Goal: Complete application form: Complete application form

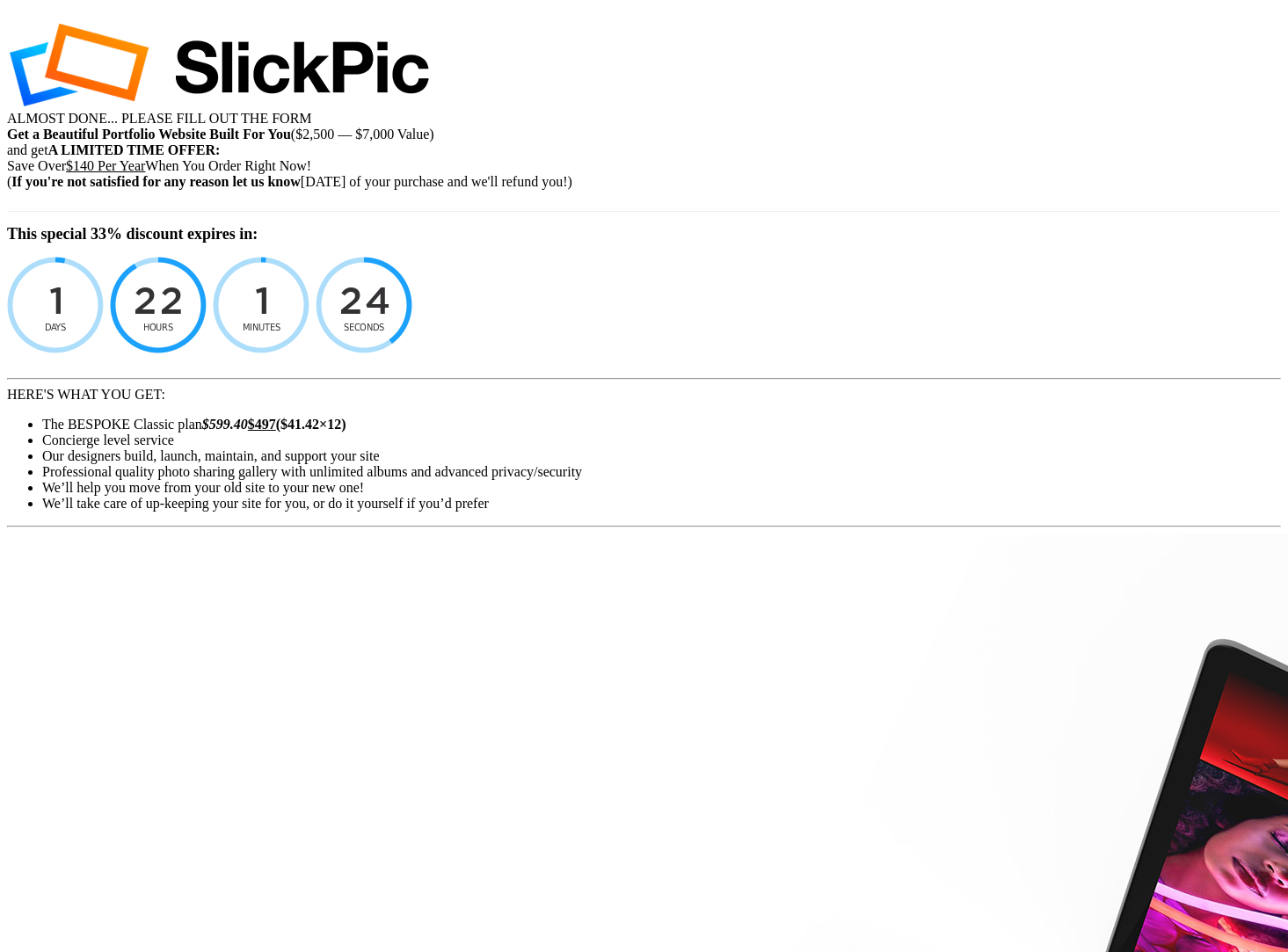
select select "[GEOGRAPHIC_DATA]"
select select
type input "[EMAIL_ADDRESS][DATE][DOMAIN_NAME]"
type input "[PERSON_NAME]"
type input "Berzin"
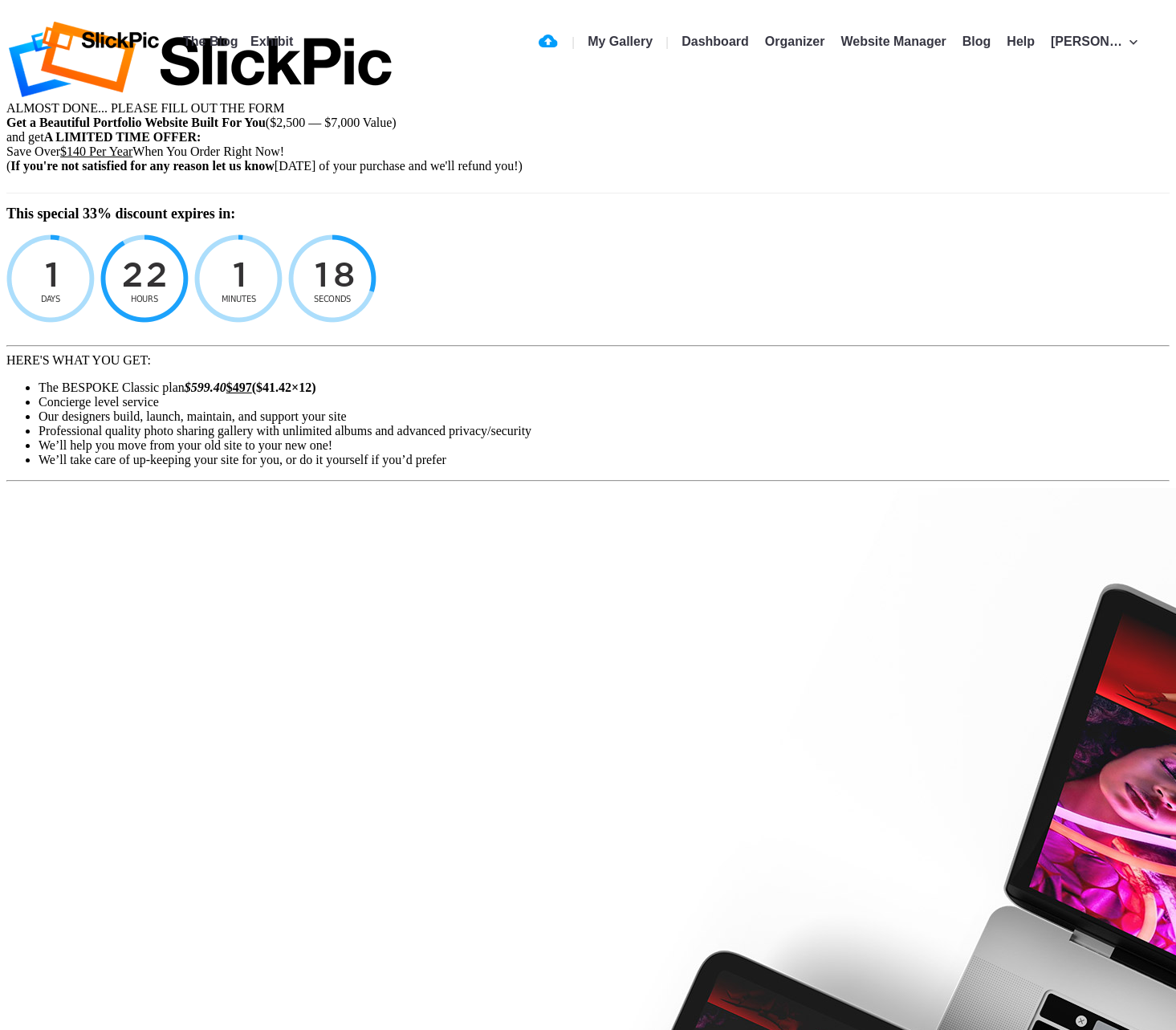
drag, startPoint x: 950, startPoint y: 345, endPoint x: 775, endPoint y: 274, distance: 188.9
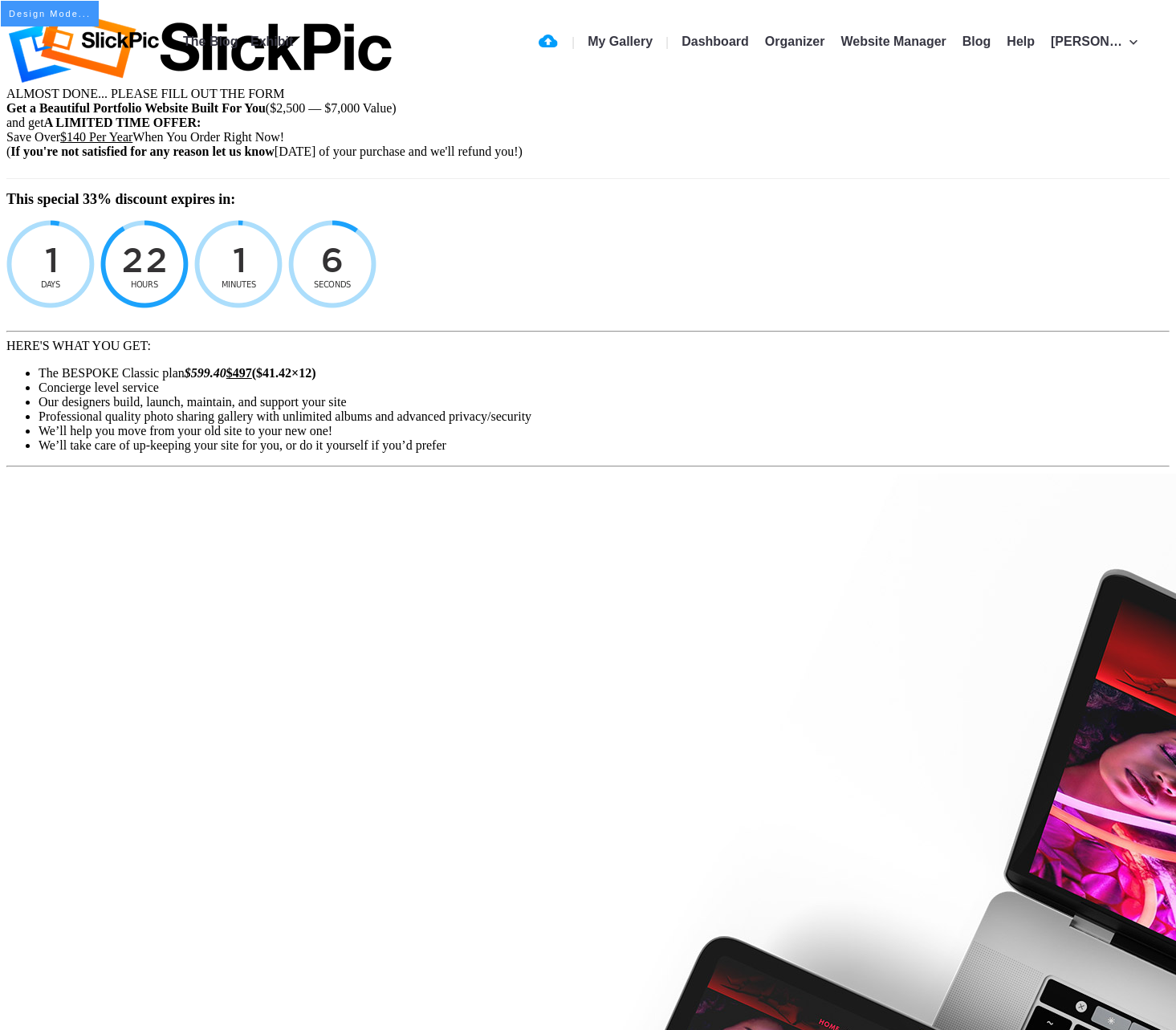
drag, startPoint x: 942, startPoint y: 331, endPoint x: 874, endPoint y: 303, distance: 73.5
click at [874, 145] on div "Save Over $140 Per Year When You Order Right Now!" at bounding box center [588, 138] width 1163 height 14
drag, startPoint x: 934, startPoint y: 339, endPoint x: 812, endPoint y: 286, distance: 133.0
click at [812, 145] on div "Save Over $140 Per Year When You Order Right Now!" at bounding box center [588, 138] width 1163 height 14
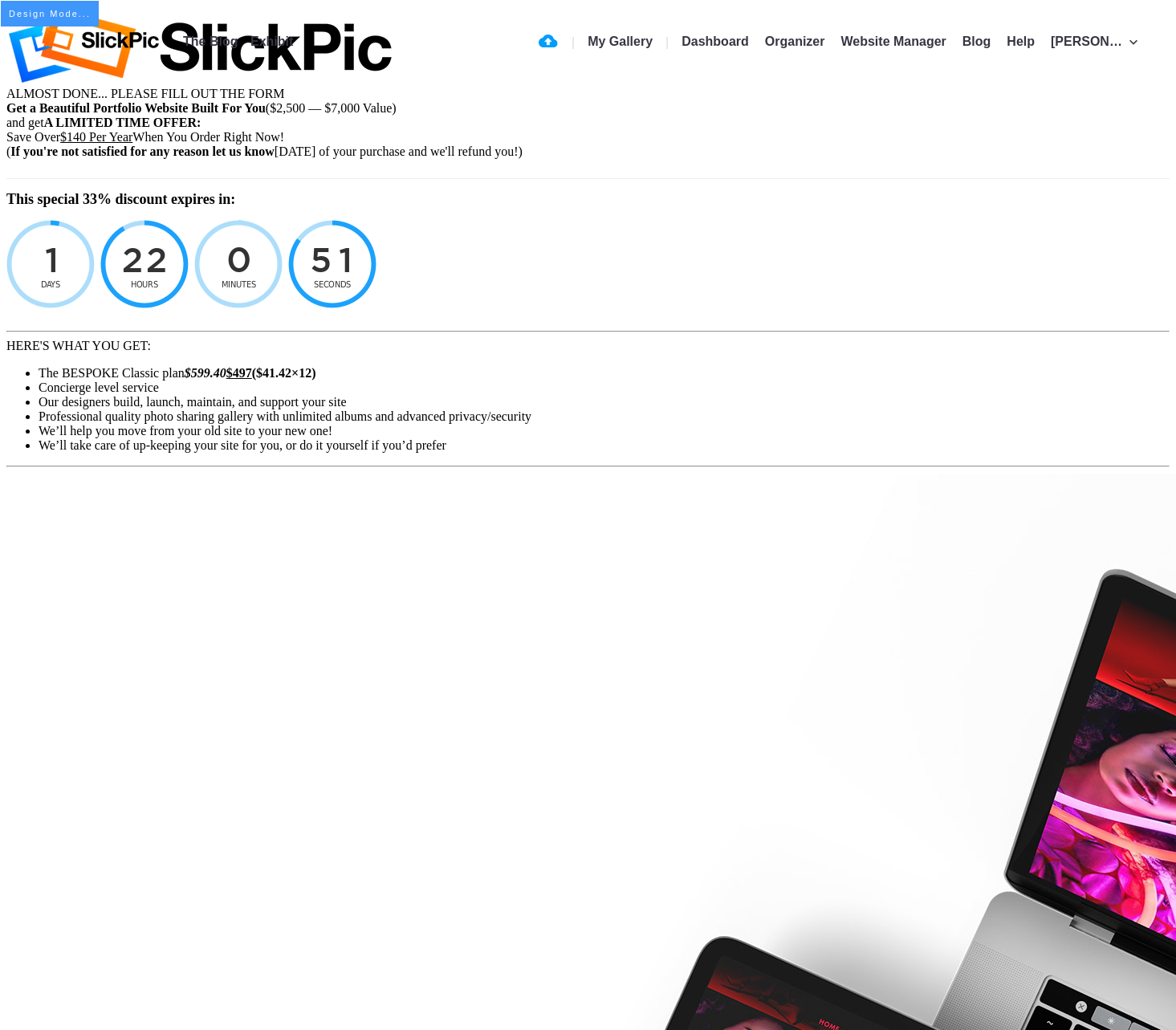
click at [783, 145] on div "Save Over $140 Per Year When You Order Right Now!" at bounding box center [588, 138] width 1163 height 14
click at [791, 145] on div "Save Over $140 Per Year When You Order Right Now!" at bounding box center [588, 138] width 1163 height 14
drag, startPoint x: 963, startPoint y: 335, endPoint x: 798, endPoint y: 295, distance: 169.8
click at [798, 145] on div "Save Over $140 Per Year When You Order Right Now!" at bounding box center [588, 138] width 1163 height 14
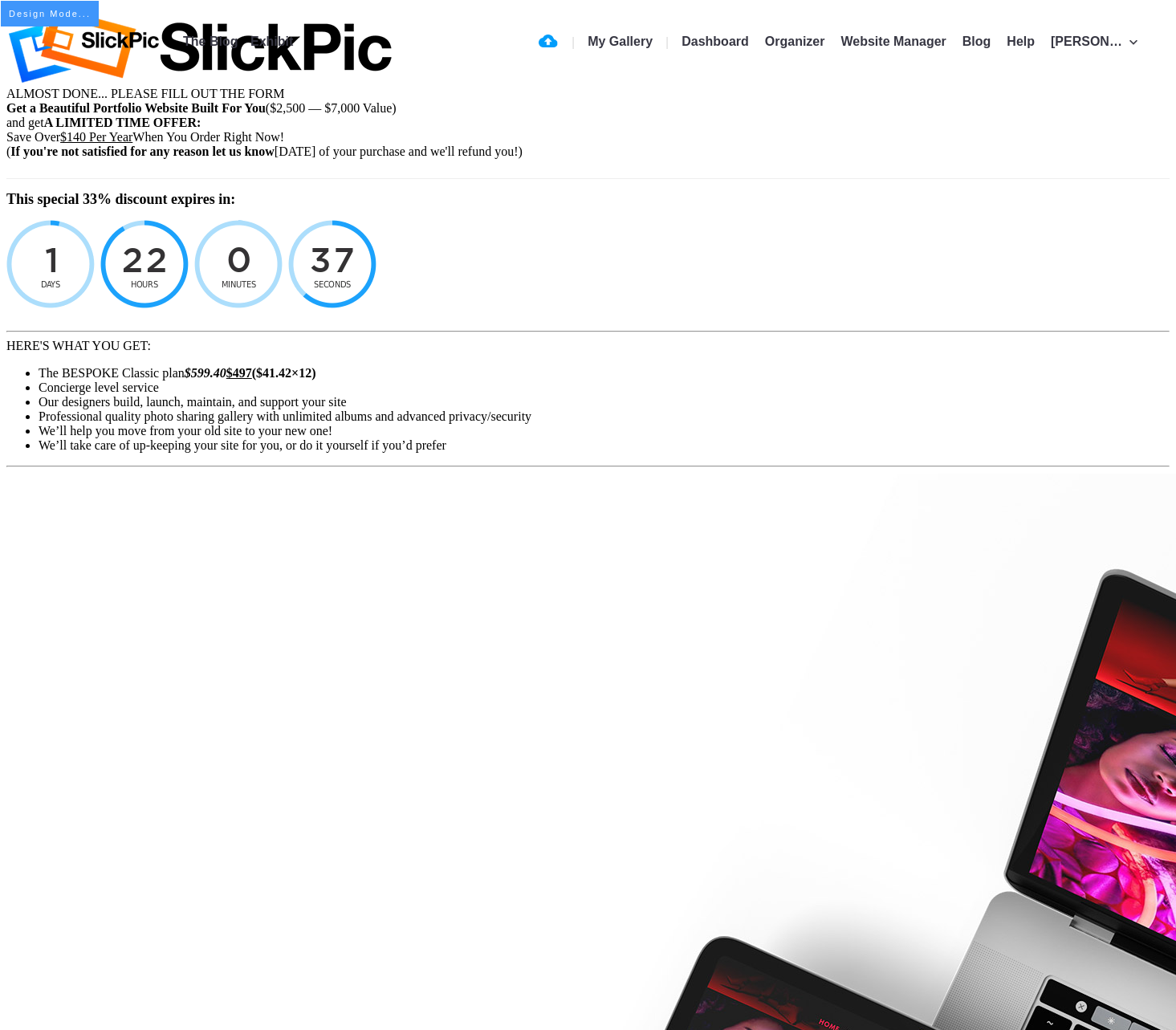
click at [928, 145] on div "Save Over $140 Per Year When You Order Right Now!" at bounding box center [588, 138] width 1163 height 14
drag, startPoint x: 863, startPoint y: 327, endPoint x: 765, endPoint y: 281, distance: 108.3
drag, startPoint x: 774, startPoint y: 282, endPoint x: 830, endPoint y: 302, distance: 59.5
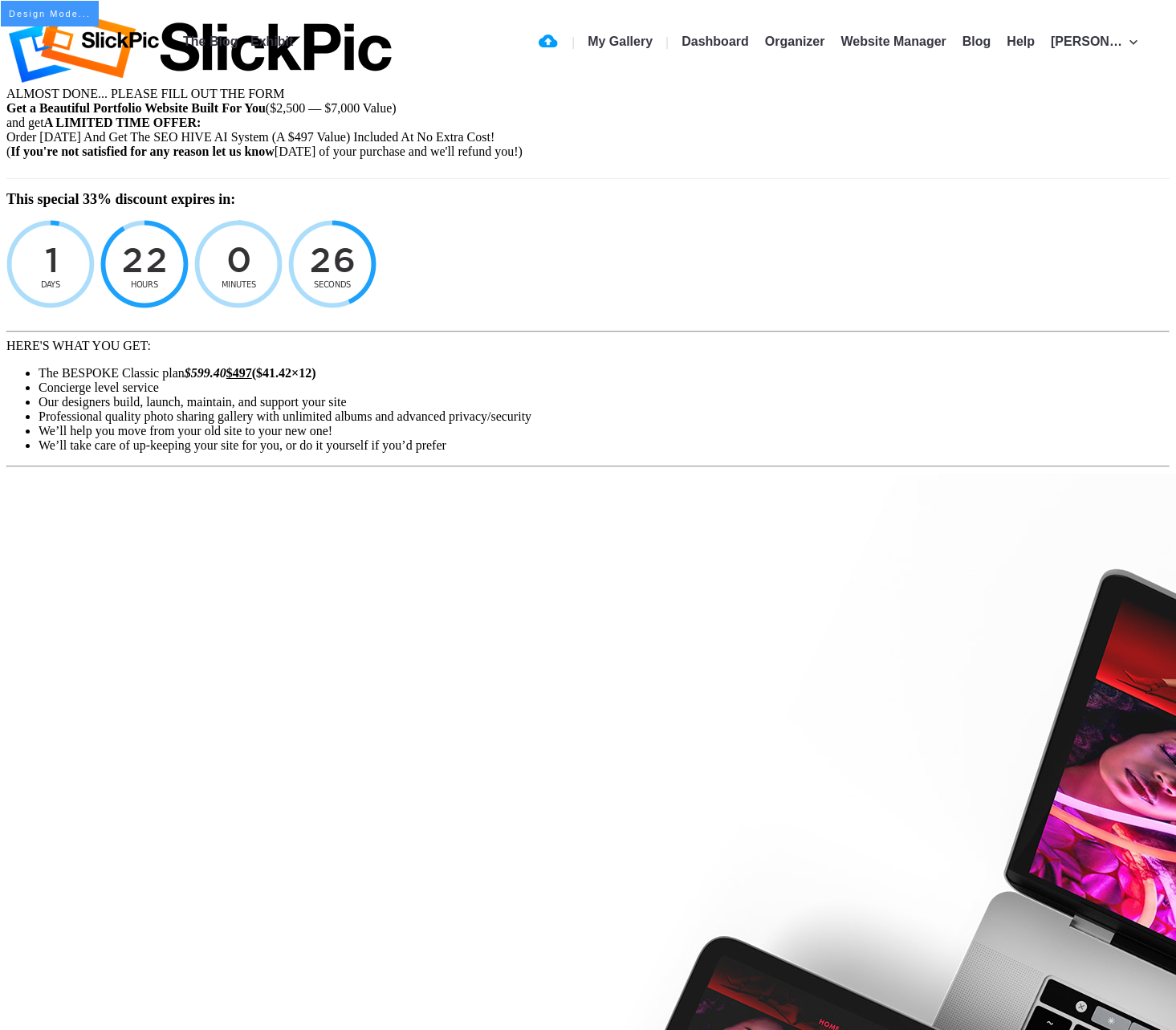
click at [942, 145] on div "Save Over $140 Per Year When You Order Right Now!" at bounding box center [588, 138] width 1163 height 14
click at [947, 145] on div "Save Over $140 Per Year When You Order Right Now!" at bounding box center [588, 138] width 1163 height 14
click at [850, 145] on div "Save Over $140 Per Year When You Order Right Now!" at bounding box center [588, 138] width 1163 height 14
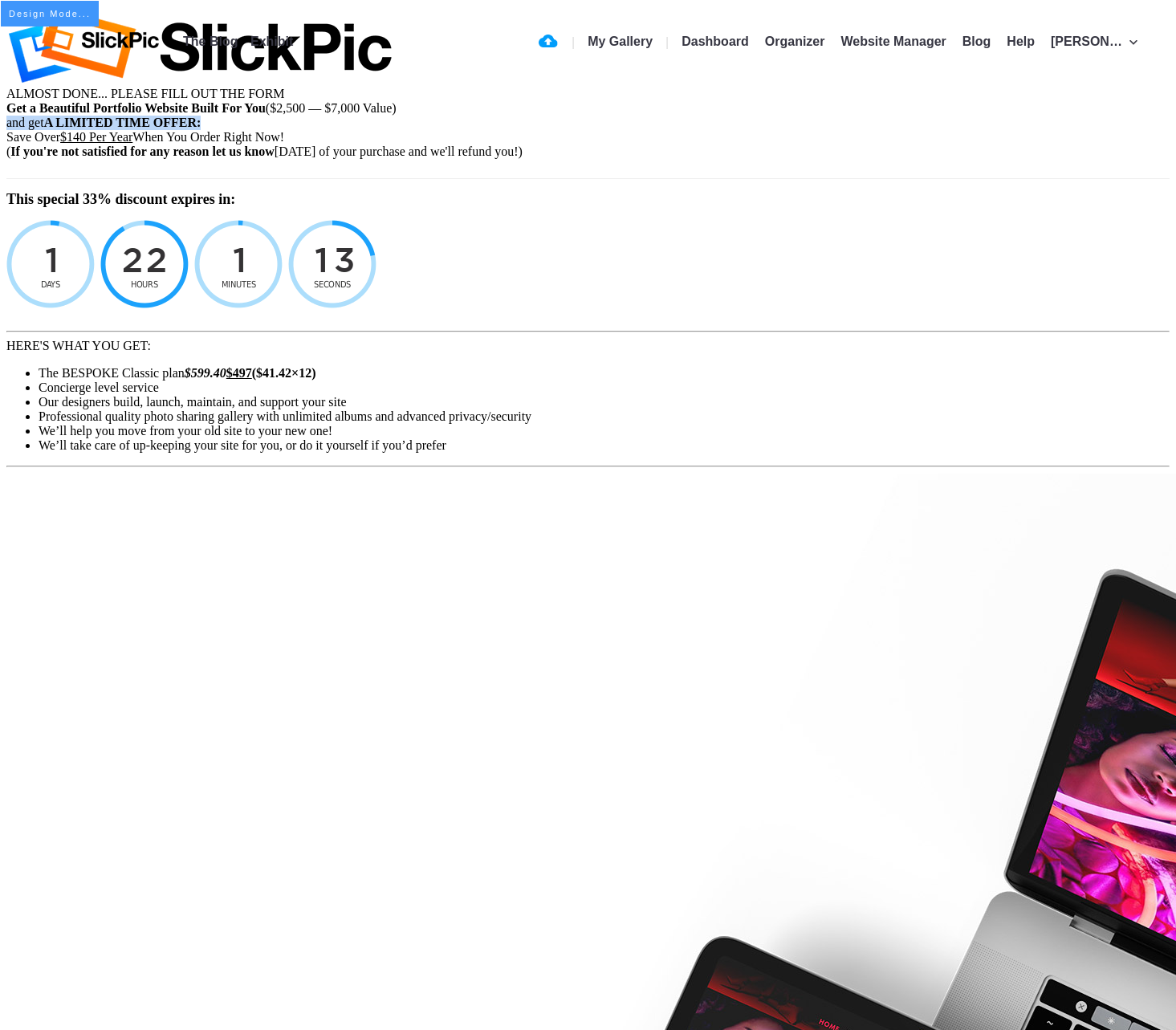
click at [830, 145] on div "Save Over $140 Per Year When You Order Right Now!" at bounding box center [588, 138] width 1163 height 14
click at [871, 130] on div "and get A LIMITED TIME OFFER:" at bounding box center [588, 122] width 1163 height 14
click at [202, 130] on b "A LIMITED TIME OFFER:" at bounding box center [122, 121] width 157 height 13
click at [944, 159] on div "( If you're not satisfied for any reason let us know within 30 days of your pur…" at bounding box center [588, 152] width 1163 height 14
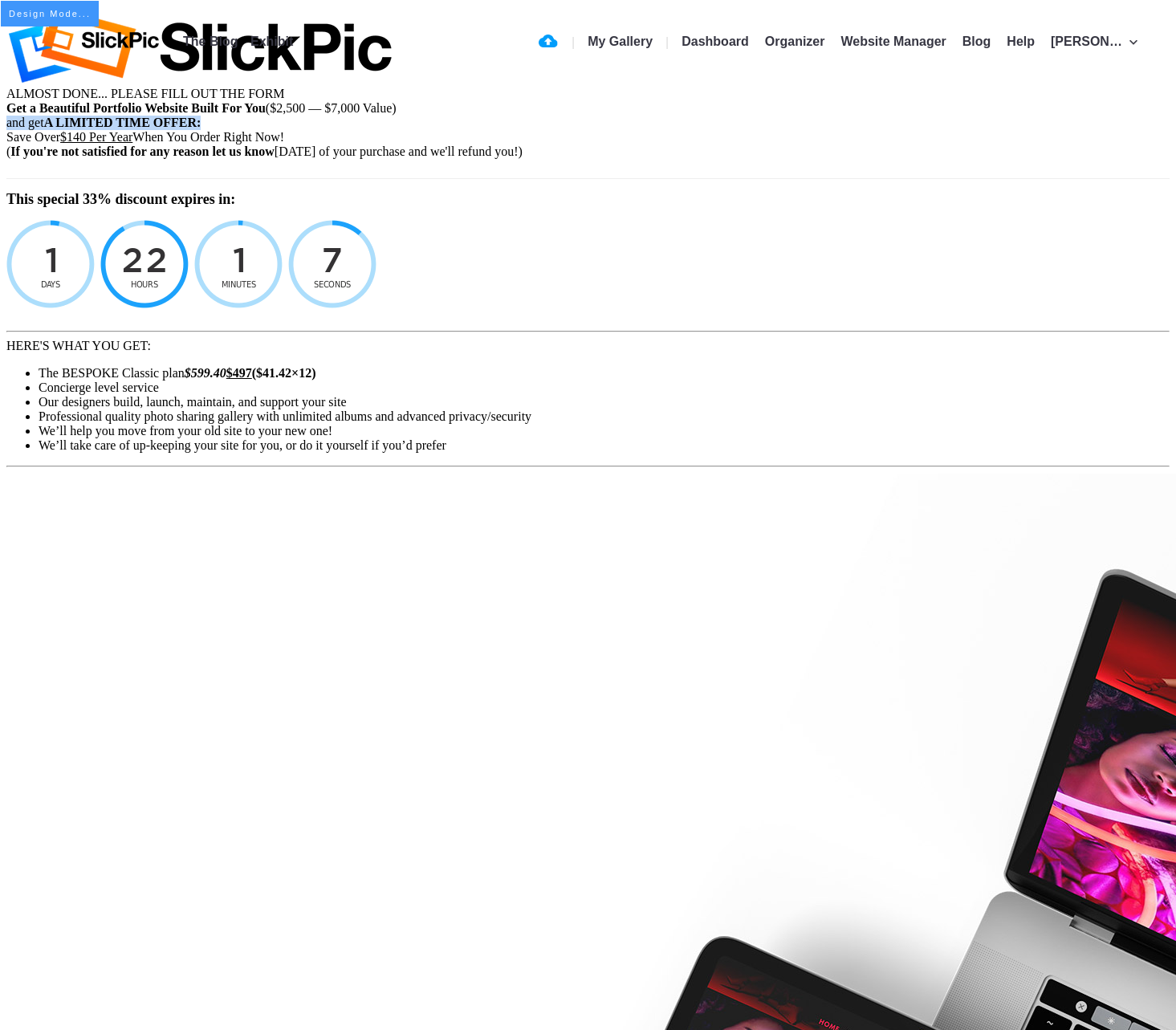
click at [274, 158] on b "If you're not satisfied for any reason let us know" at bounding box center [142, 151] width 264 height 13
click at [900, 145] on div "Save Over $140 Per Year When You Order Right Now!" at bounding box center [588, 138] width 1163 height 14
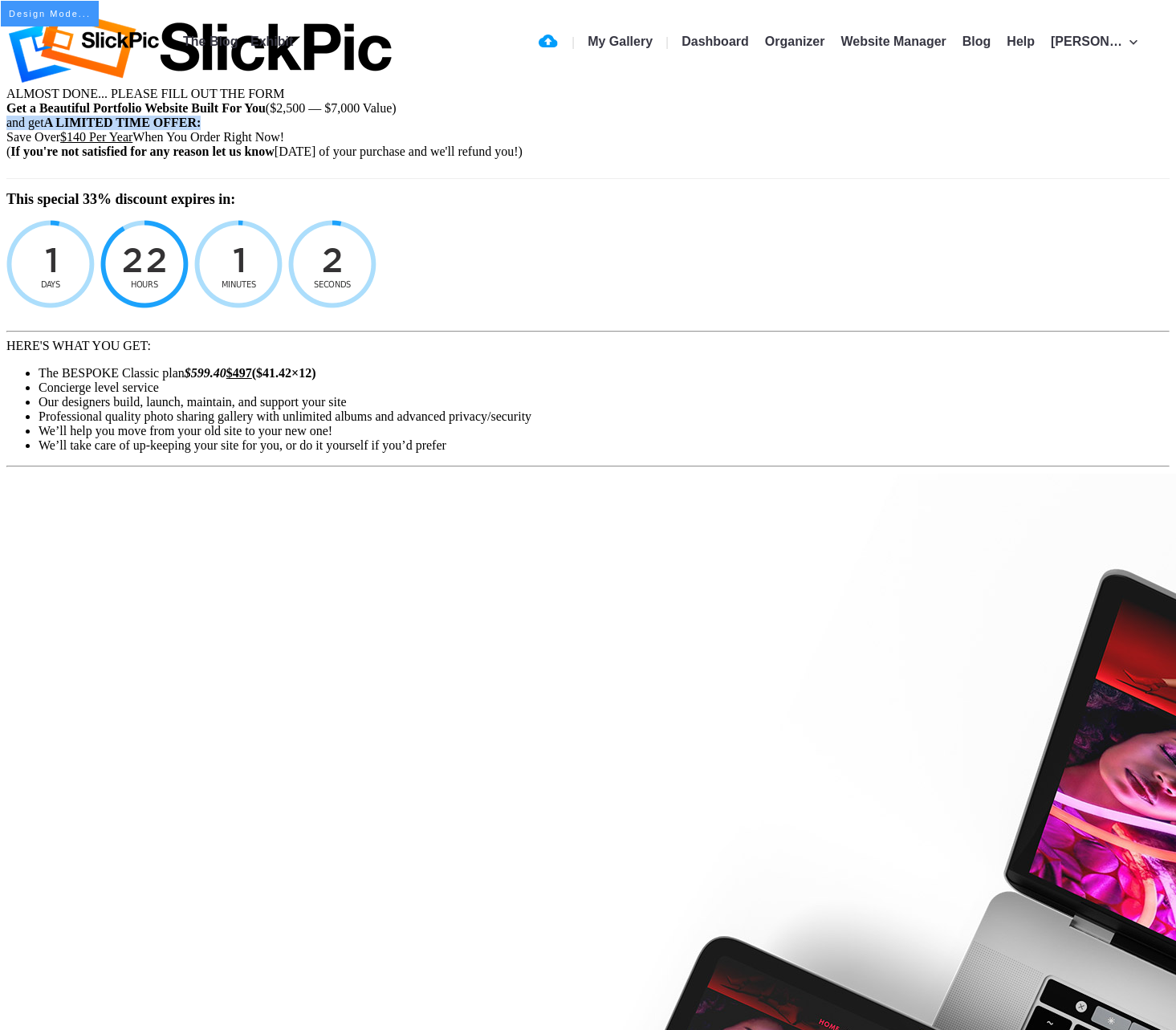
click at [132, 144] on u "$140 Per Year" at bounding box center [96, 137] width 72 height 13
drag, startPoint x: 1028, startPoint y: 212, endPoint x: 1011, endPoint y: 249, distance: 40.7
click at [964, 145] on div "Save Over $140 Per Year When You Order Right Now!" at bounding box center [588, 138] width 1163 height 14
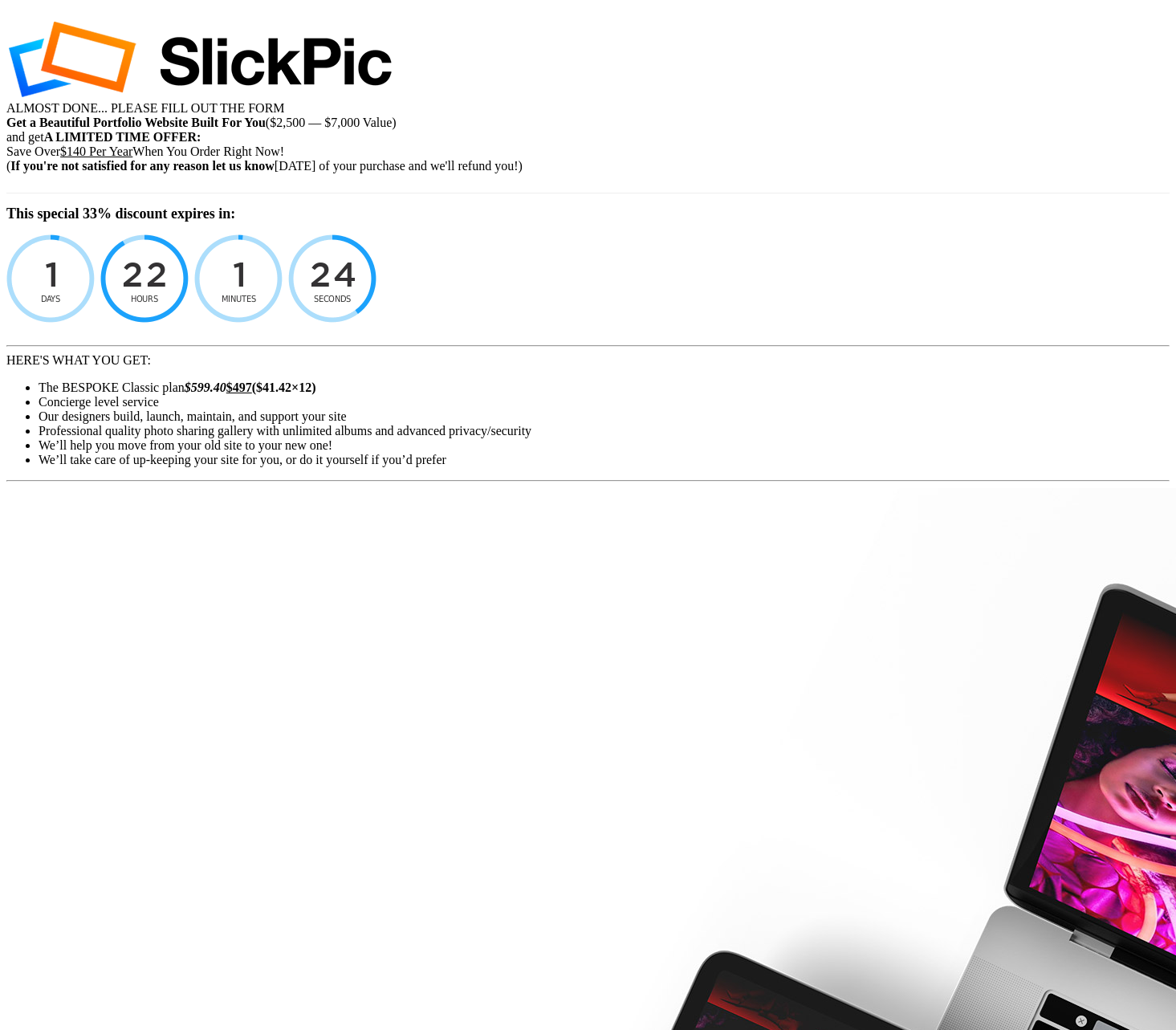
select select "[GEOGRAPHIC_DATA]"
select select
type input "[EMAIL_ADDRESS][DATE][DOMAIN_NAME]"
type input "[PERSON_NAME]"
type input "Berzin"
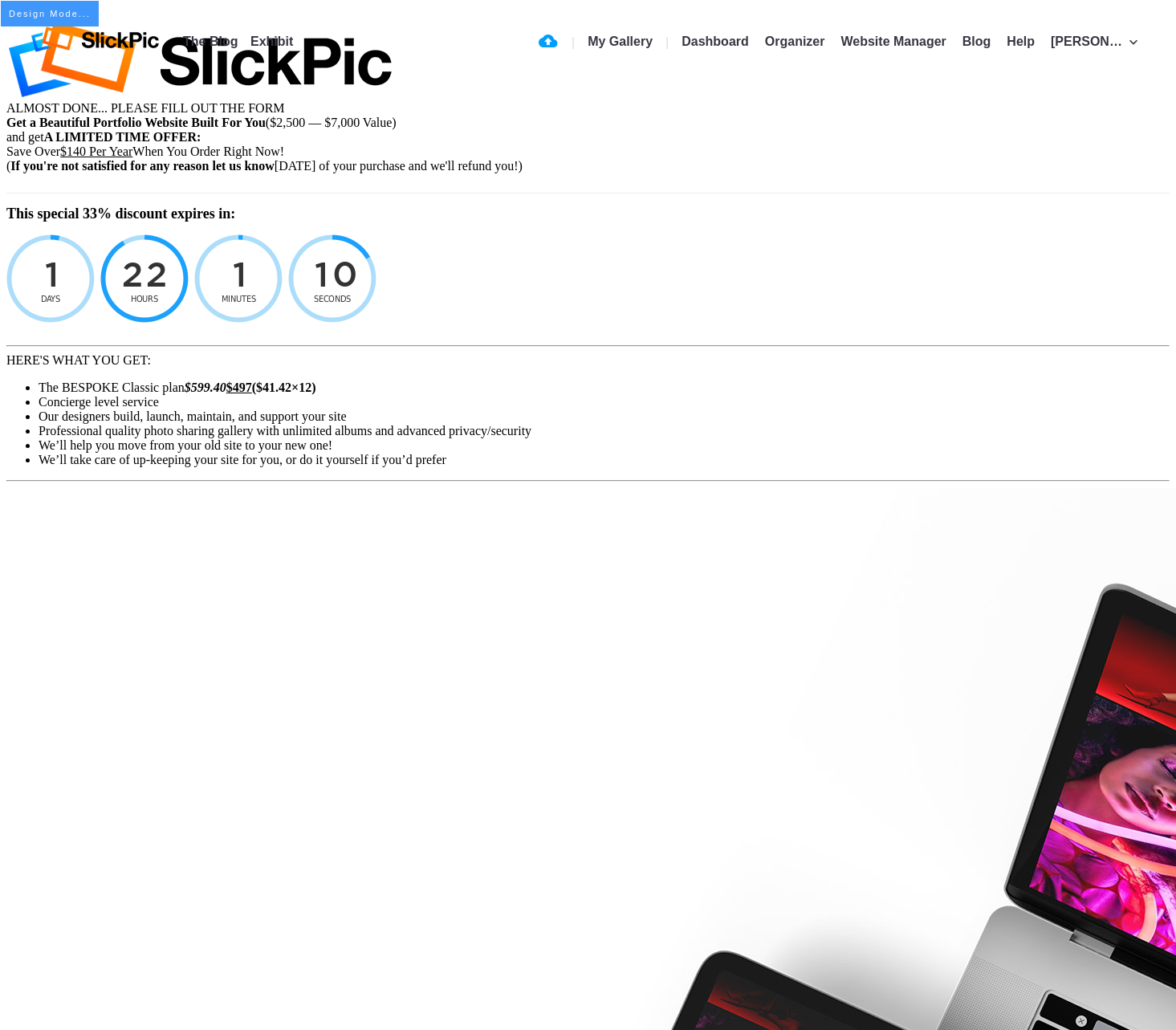
click at [944, 159] on div "Save Over $140 Per Year When You Order Right Now!" at bounding box center [588, 152] width 1163 height 14
click at [920, 159] on div "Save Over $140 Per Year When You Order Right Now!" at bounding box center [588, 152] width 1163 height 14
click at [922, 159] on div "Save Over $140 Per Year When You Order Right Now!" at bounding box center [588, 152] width 1163 height 14
click at [274, 173] on b "If you're not satisfied for any reason let us know" at bounding box center [142, 166] width 264 height 13
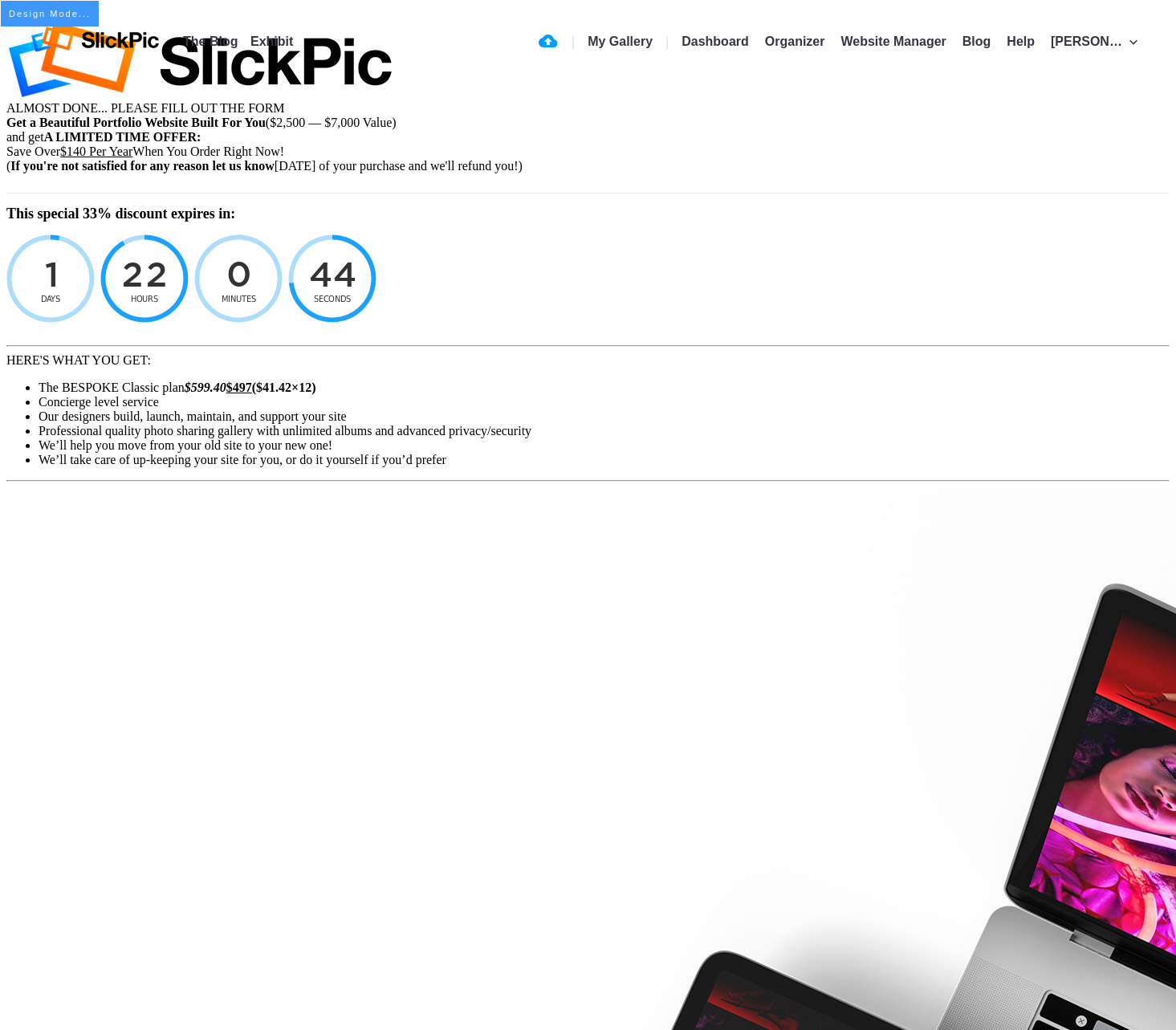
click at [907, 409] on li "Concierge level service" at bounding box center [604, 402] width 1131 height 14
drag, startPoint x: 549, startPoint y: 352, endPoint x: 861, endPoint y: 162, distance: 365.3
click at [265, 130] on b "Get a Beautiful Portfolio Website Built For You" at bounding box center [136, 121] width 259 height 13
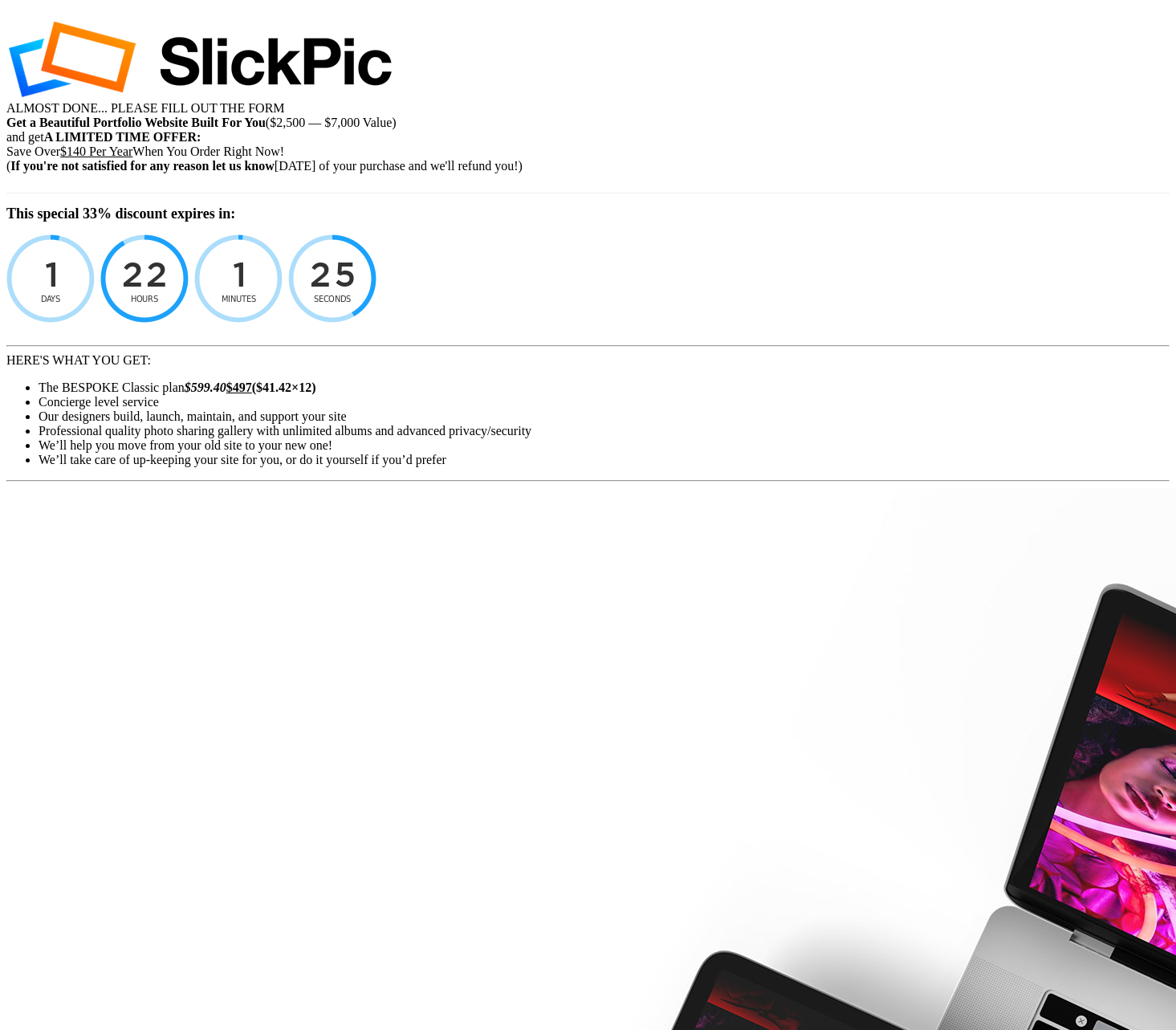
select select "[GEOGRAPHIC_DATA]"
select select
type input "sb@berzin.net"
type input "[PERSON_NAME]"
type input "Berzin"
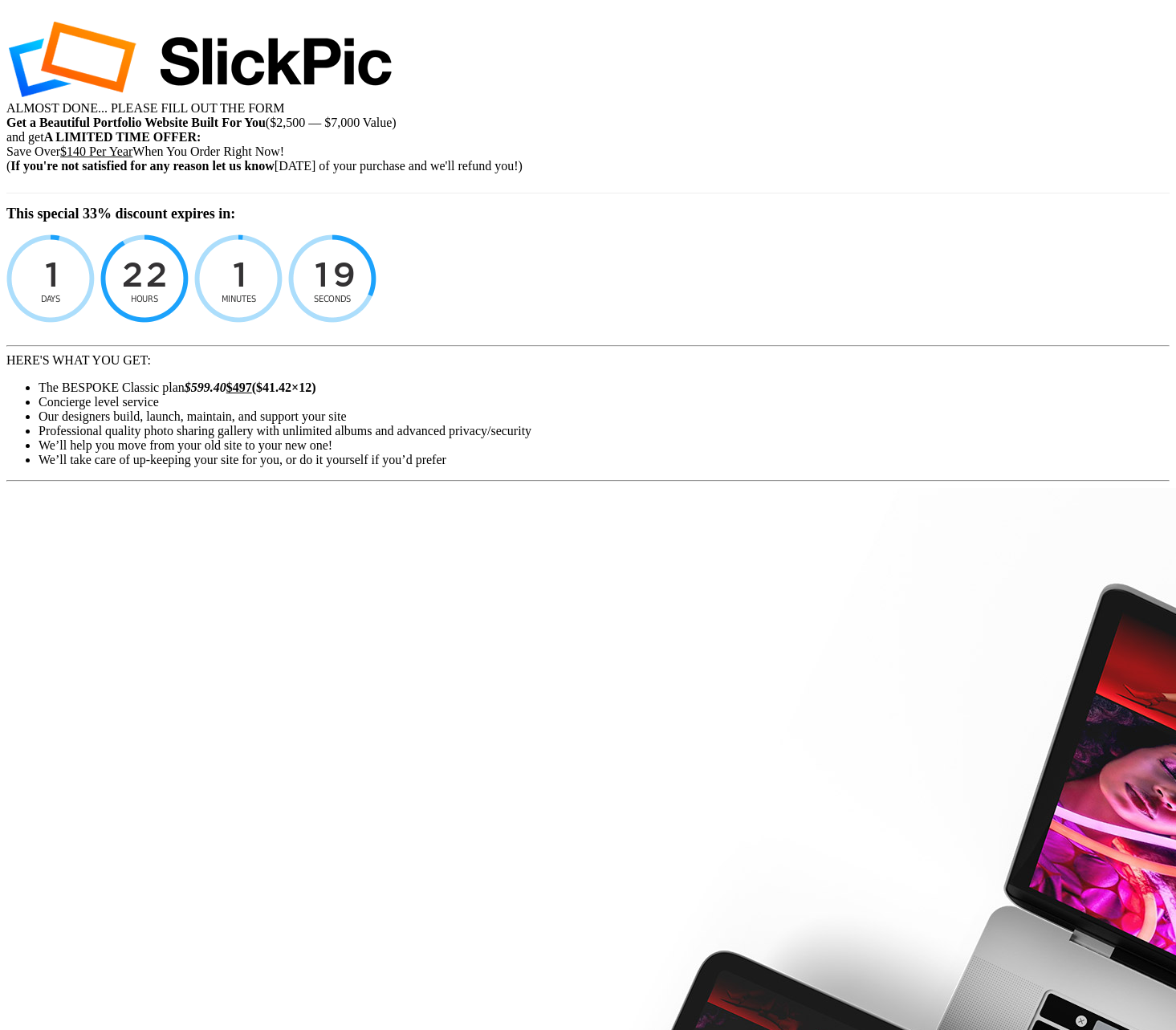
type input "[EMAIL_ADDRESS][DATE][DOMAIN_NAME]"
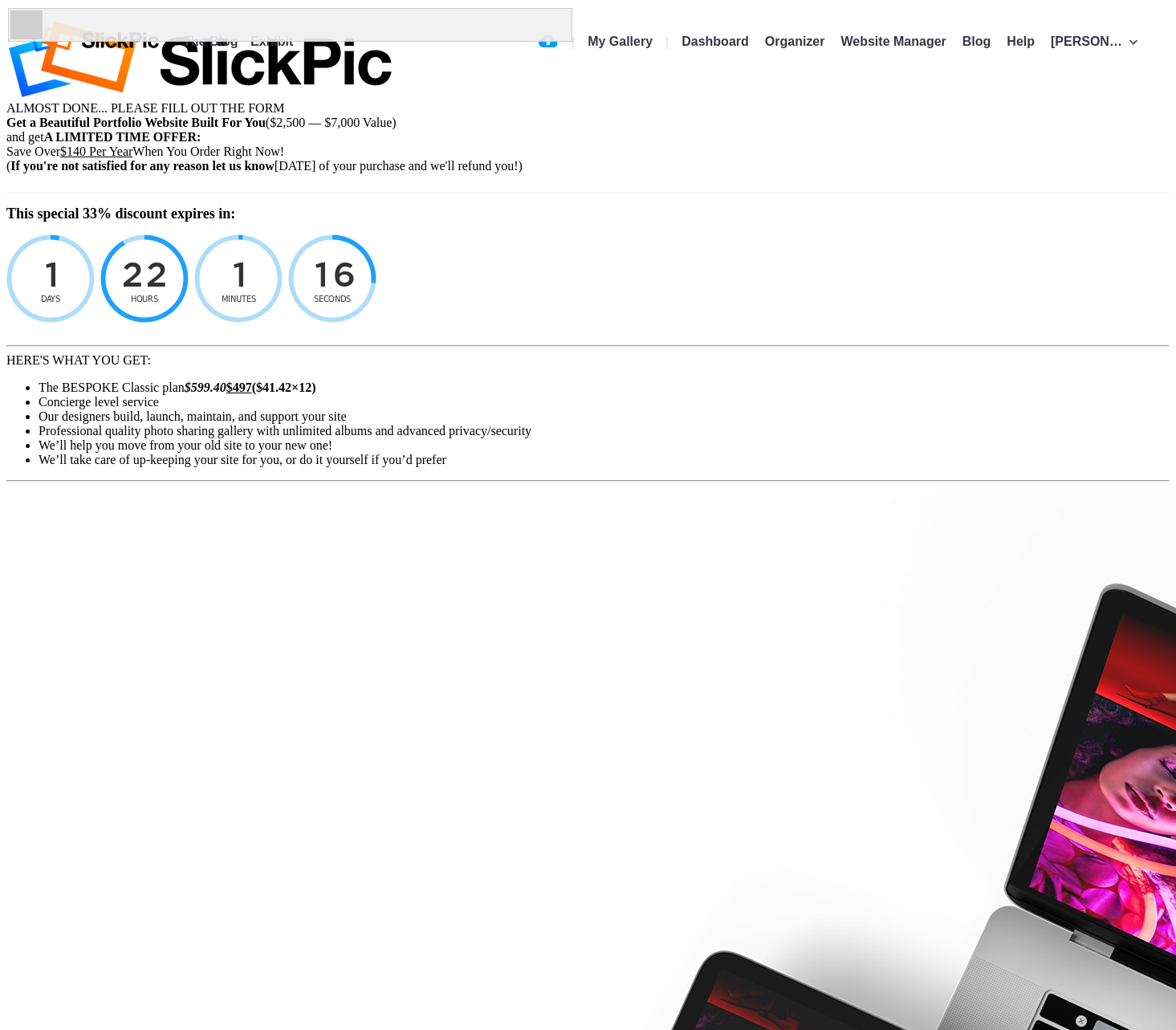
click at [915, 159] on div "Save Over $140 Per Year When You Order Right Now!" at bounding box center [588, 152] width 1163 height 14
drag, startPoint x: 932, startPoint y: 330, endPoint x: 917, endPoint y: 327, distance: 15.3
click at [911, 159] on div "Save Over $140 Per Year When You Order Right Now!" at bounding box center [588, 152] width 1163 height 14
drag, startPoint x: 978, startPoint y: 306, endPoint x: 990, endPoint y: 318, distance: 17.0
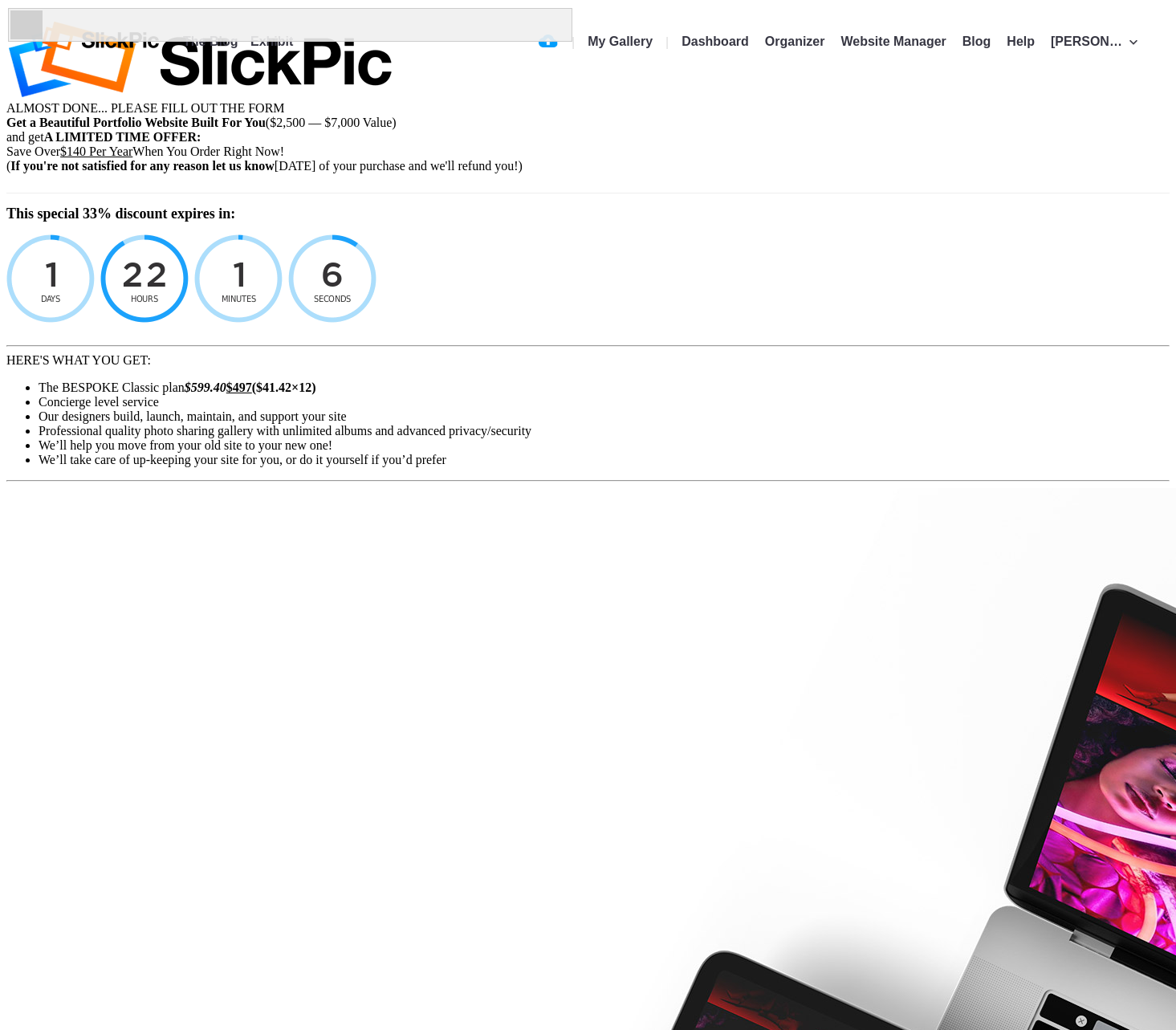
click at [990, 159] on div "Save Over $140 Per Year When You Order Right Now!" at bounding box center [588, 152] width 1163 height 14
drag, startPoint x: 992, startPoint y: 310, endPoint x: 947, endPoint y: 247, distance: 77.4
click at [978, 159] on div "Save Over $140 Per Year When You Order Right Now!" at bounding box center [588, 152] width 1163 height 14
drag, startPoint x: 891, startPoint y: 282, endPoint x: 913, endPoint y: 343, distance: 64.8
click at [913, 159] on div "Save Over $140 Per Year When You Order Right Now!" at bounding box center [588, 152] width 1163 height 14
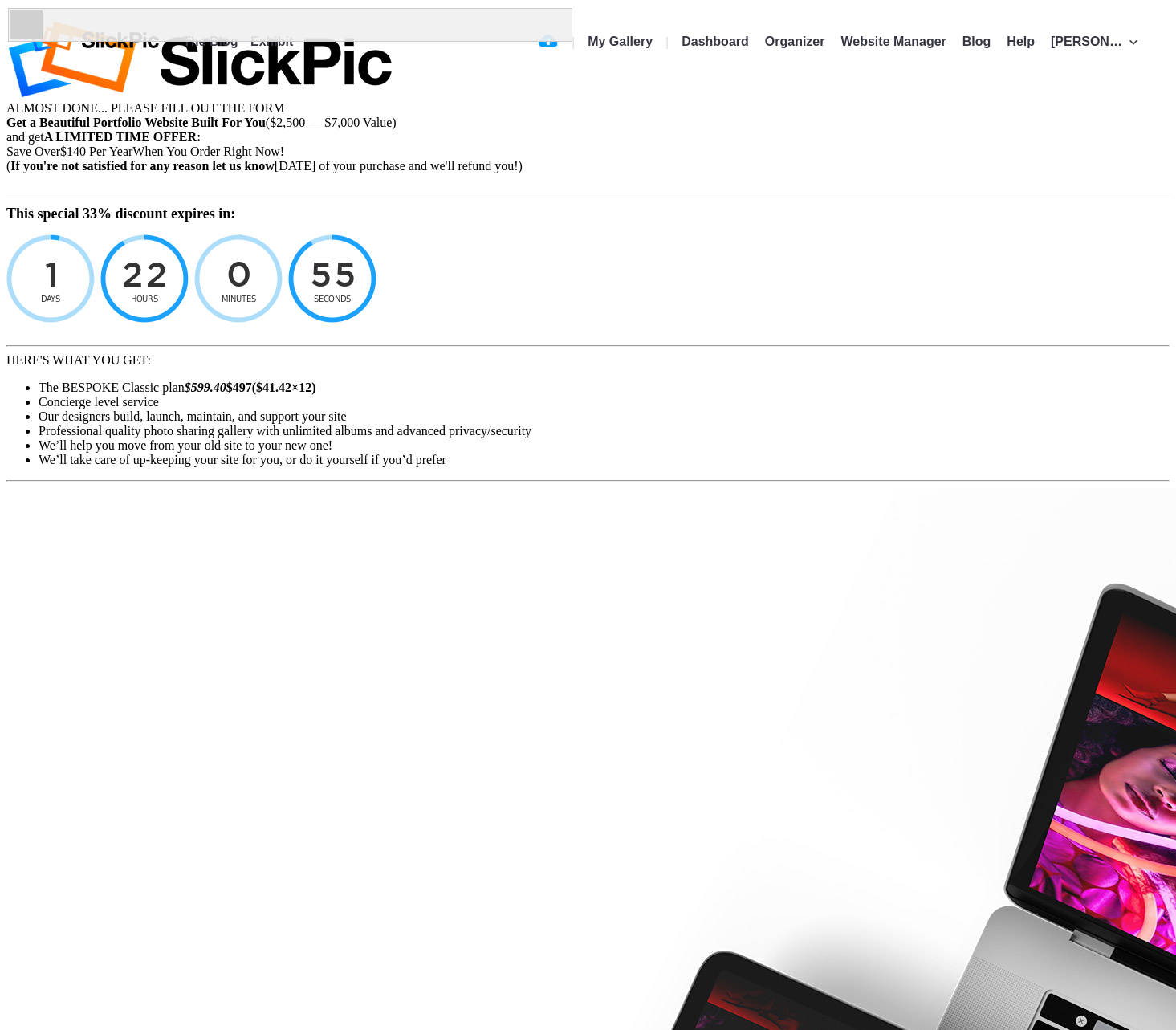
click at [913, 159] on div "Save Over $140 Per Year When You Order Right Now!" at bounding box center [588, 152] width 1163 height 14
